Goal: Information Seeking & Learning: Learn about a topic

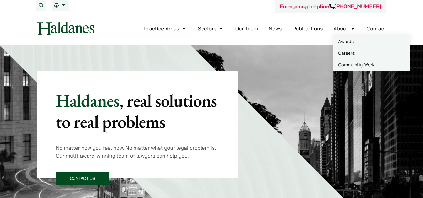
click at [345, 51] on link "Careers" at bounding box center [371, 53] width 76 height 12
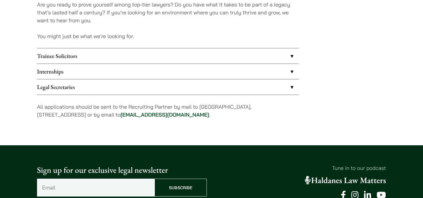
scroll to position [513, 0]
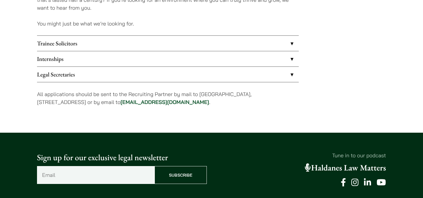
click at [52, 59] on link "Internships" at bounding box center [168, 58] width 262 height 15
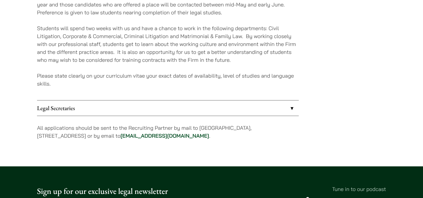
scroll to position [555, 0]
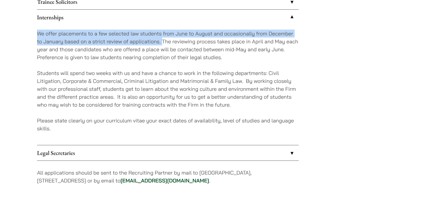
drag, startPoint x: 37, startPoint y: 34, endPoint x: 162, endPoint y: 43, distance: 125.4
click at [162, 43] on p "We offer placements to a few selected law students from June to August and occa…" at bounding box center [168, 46] width 262 height 32
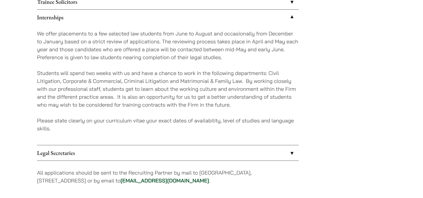
click at [188, 49] on p "We offer placements to a few selected law students from June to August and occa…" at bounding box center [168, 46] width 262 height 32
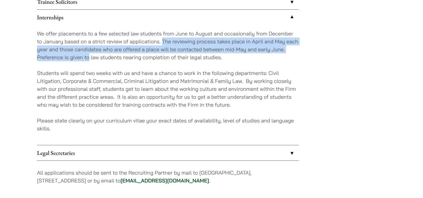
drag, startPoint x: 170, startPoint y: 41, endPoint x: 89, endPoint y: 56, distance: 81.9
click at [89, 56] on p "We offer placements to a few selected law students from June to August and occa…" at bounding box center [168, 46] width 262 height 32
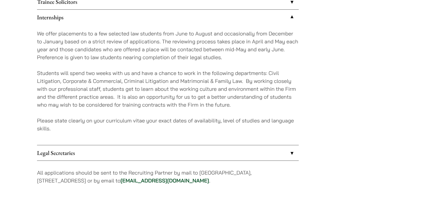
click at [116, 71] on p "Students will spend two weeks with us and have a chance to work in the followin…" at bounding box center [168, 89] width 262 height 40
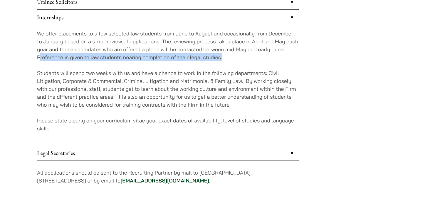
drag, startPoint x: 41, startPoint y: 60, endPoint x: 241, endPoint y: 60, distance: 200.8
click at [241, 60] on p "We offer placements to a few selected law students from June to August and occa…" at bounding box center [168, 46] width 262 height 32
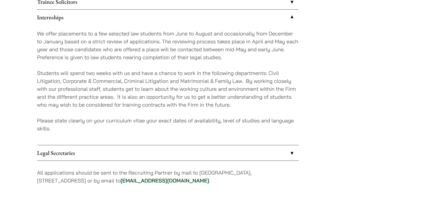
click at [149, 97] on p "Students will spend two weeks with us and have a chance to work in the followin…" at bounding box center [168, 89] width 262 height 40
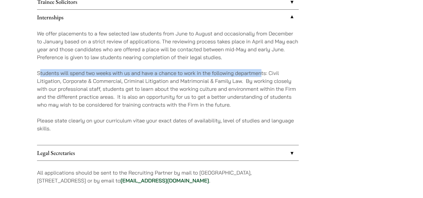
drag, startPoint x: 40, startPoint y: 74, endPoint x: 262, endPoint y: 75, distance: 222.3
click at [262, 75] on p "Students will spend two weeks with us and have a chance to work in the followin…" at bounding box center [168, 89] width 262 height 40
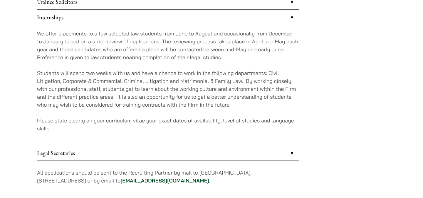
click at [280, 83] on p "Students will spend two weeks with us and have a chance to work in the followin…" at bounding box center [168, 89] width 262 height 40
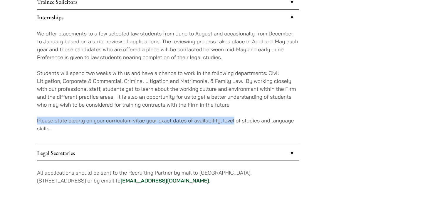
drag, startPoint x: 39, startPoint y: 121, endPoint x: 234, endPoint y: 119, distance: 195.3
click at [234, 119] on p "Please state clearly on your curriculum vitae your exact dates of availability,…" at bounding box center [168, 125] width 262 height 16
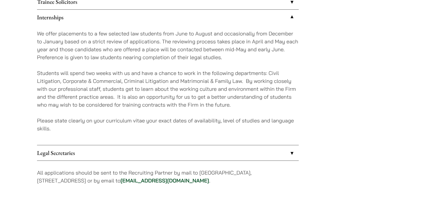
click at [265, 119] on p "Please state clearly on your curriculum vitae your exact dates of availability,…" at bounding box center [168, 125] width 262 height 16
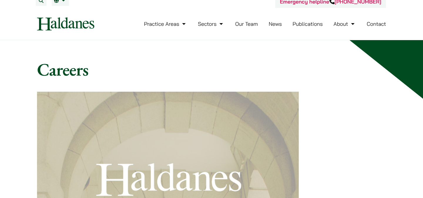
scroll to position [0, 0]
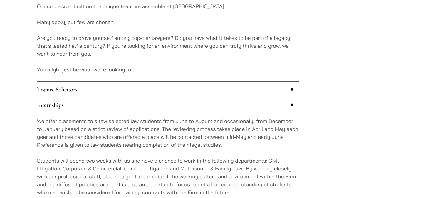
click at [63, 86] on link "Trainee Solicitors" at bounding box center [168, 89] width 262 height 15
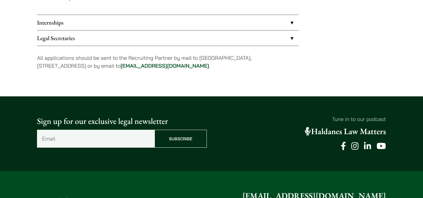
scroll to position [689, 0]
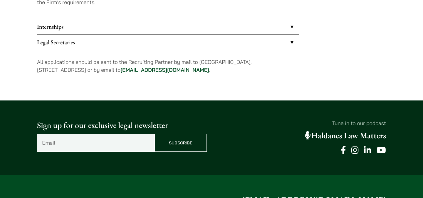
click at [59, 45] on link "Legal Secretaries" at bounding box center [168, 42] width 262 height 15
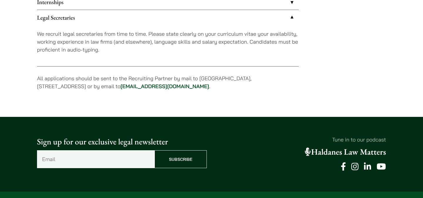
scroll to position [566, 0]
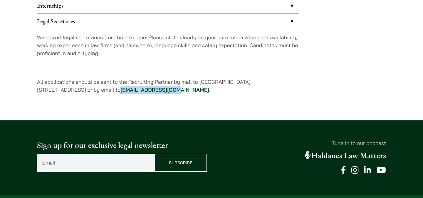
drag, startPoint x: 136, startPoint y: 90, endPoint x: 191, endPoint y: 90, distance: 54.6
click at [191, 90] on p "All applications should be sent to the Recruiting Partner by mail to 7th Floor,…" at bounding box center [168, 86] width 262 height 16
copy link "career@haldanes.com"
click at [237, 91] on p "All applications should be sent to the Recruiting Partner by mail to 7th Floor,…" at bounding box center [168, 86] width 262 height 16
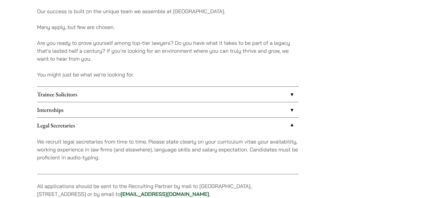
scroll to position [460, 0]
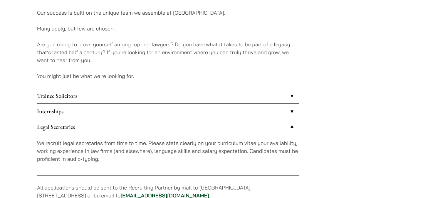
click at [95, 115] on link "Internships" at bounding box center [168, 111] width 262 height 15
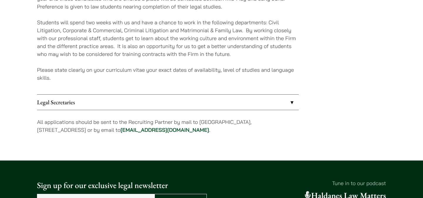
scroll to position [606, 0]
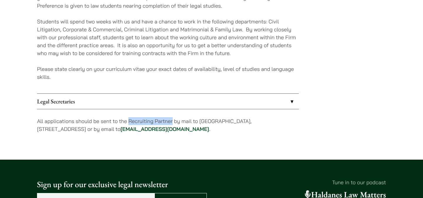
drag, startPoint x: 129, startPoint y: 121, endPoint x: 173, endPoint y: 122, distance: 43.8
click at [173, 122] on p "All applications should be sent to the Recruiting Partner by mail to 7th Floor,…" at bounding box center [168, 125] width 262 height 16
copy p "Recruiting Partner"
click at [256, 123] on p "All applications should be sent to the Recruiting Partner by mail to 7th Floor,…" at bounding box center [168, 125] width 262 height 16
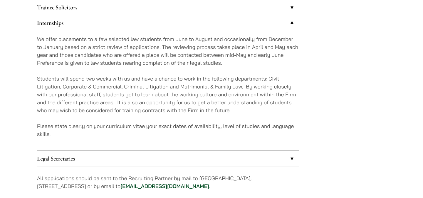
scroll to position [559, 0]
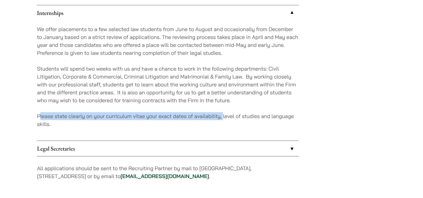
drag, startPoint x: 39, startPoint y: 117, endPoint x: 223, endPoint y: 117, distance: 184.4
click at [223, 117] on p "Please state clearly on your curriculum vitae your exact dates of availability,…" at bounding box center [168, 120] width 262 height 16
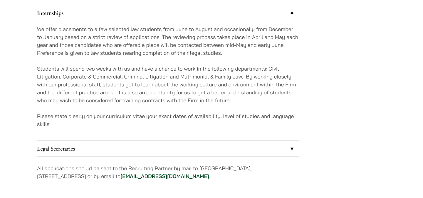
click at [221, 117] on p "Please state clearly on your curriculum vitae your exact dates of availability,…" at bounding box center [168, 120] width 262 height 16
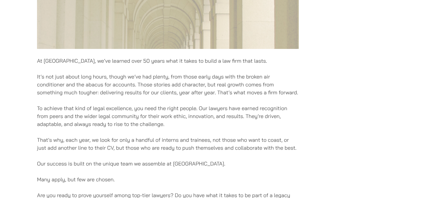
scroll to position [301, 0]
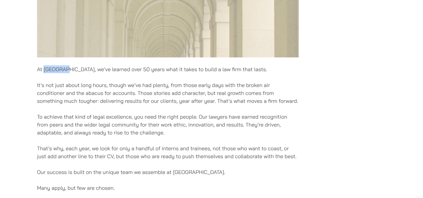
drag, startPoint x: 44, startPoint y: 69, endPoint x: 66, endPoint y: 72, distance: 21.9
click at [66, 72] on p "At Haldanes, we’ve learned over 50 years what it takes to build a law firm that…" at bounding box center [168, 69] width 262 height 8
copy p "Haldanes"
click at [175, 109] on div "At Haldanes, we’ve learned over 50 years what it takes to build a law firm that…" at bounding box center [168, 121] width 262 height 651
